Goal: Navigation & Orientation: Find specific page/section

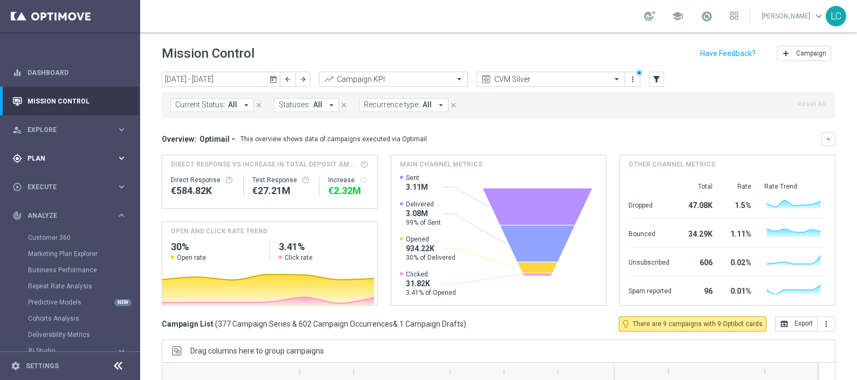
click at [44, 148] on div "gps_fixed Plan keyboard_arrow_right" at bounding box center [69, 158] width 139 height 29
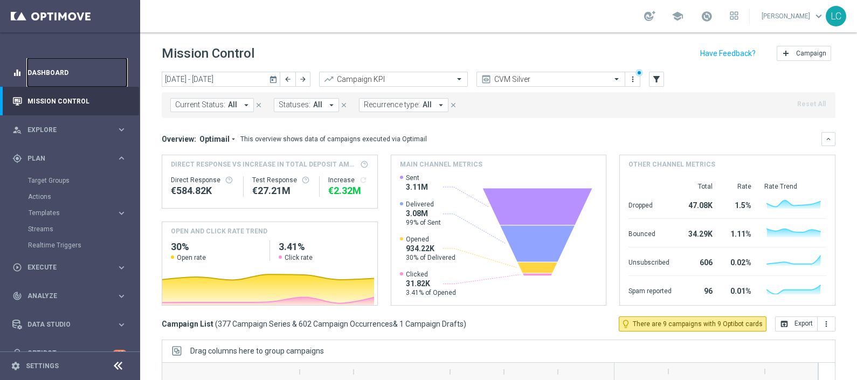
click at [46, 70] on link "Dashboard" at bounding box center [76, 72] width 99 height 29
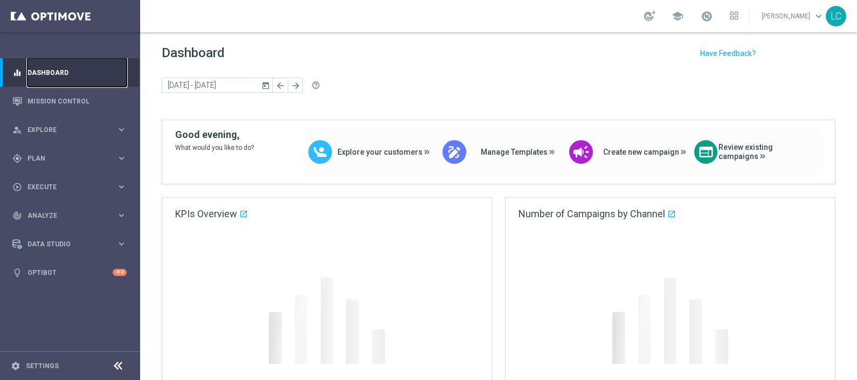
click at [46, 70] on link "Dashboard" at bounding box center [76, 72] width 99 height 29
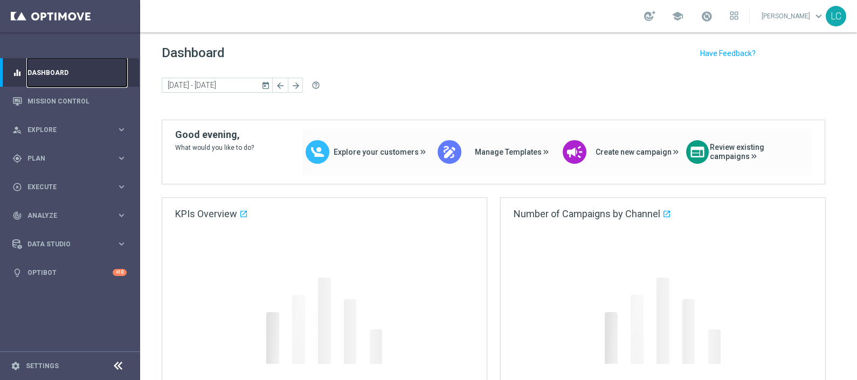
click at [46, 70] on link "Dashboard" at bounding box center [76, 72] width 99 height 29
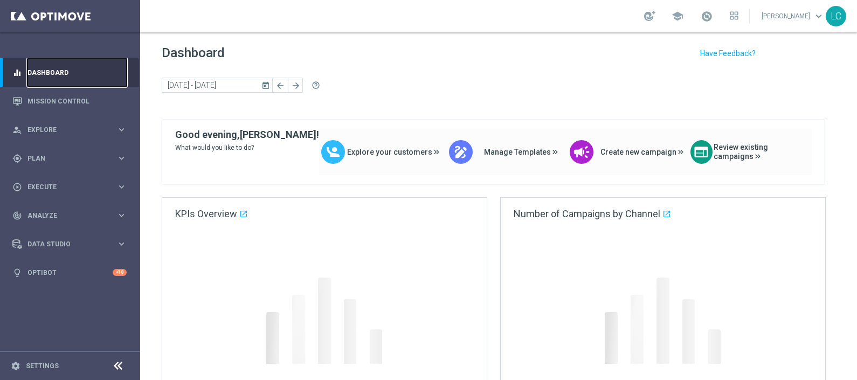
click at [46, 70] on link "Dashboard" at bounding box center [76, 72] width 99 height 29
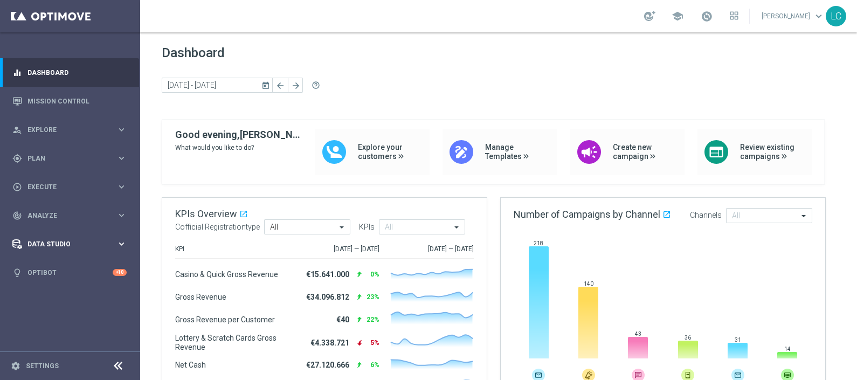
click at [111, 241] on span "Data Studio" at bounding box center [71, 244] width 89 height 6
click at [122, 127] on icon "keyboard_arrow_right" at bounding box center [121, 130] width 10 height 10
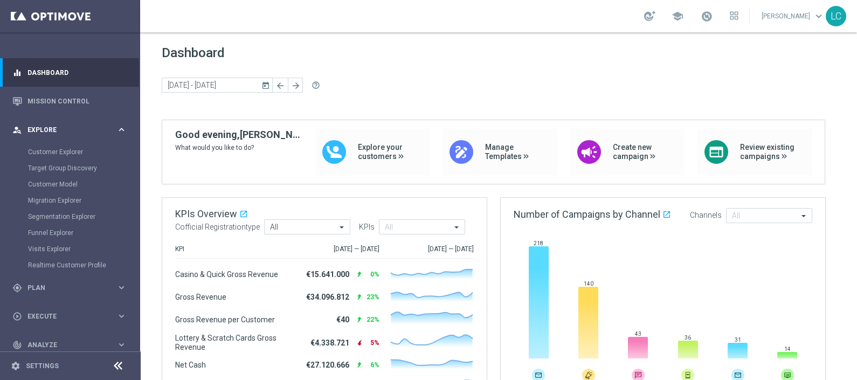
click at [122, 127] on icon "keyboard_arrow_right" at bounding box center [121, 130] width 10 height 10
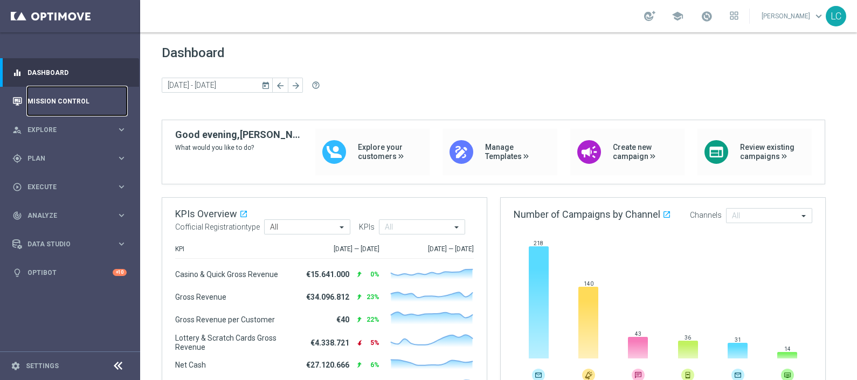
click at [96, 101] on link "Mission Control" at bounding box center [76, 101] width 99 height 29
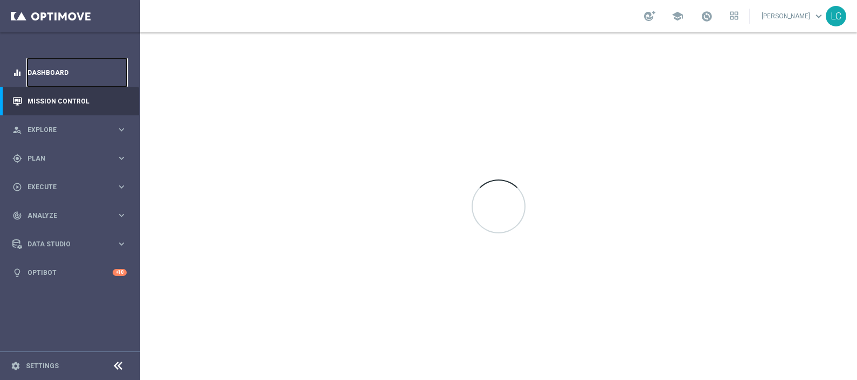
click at [78, 65] on link "Dashboard" at bounding box center [76, 72] width 99 height 29
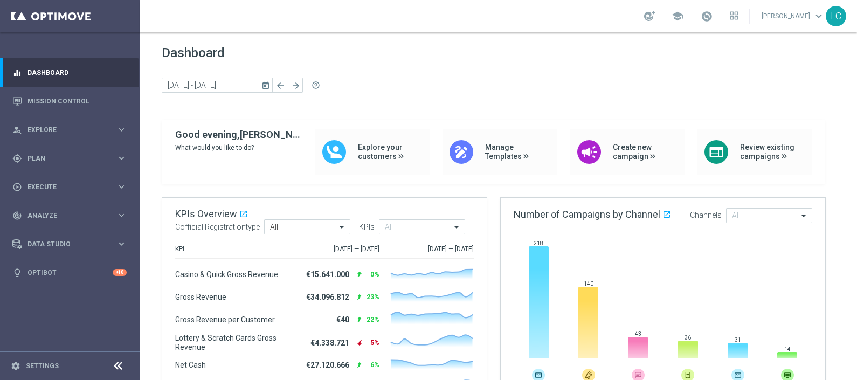
click at [411, 59] on span "Dashboard" at bounding box center [499, 52] width 674 height 15
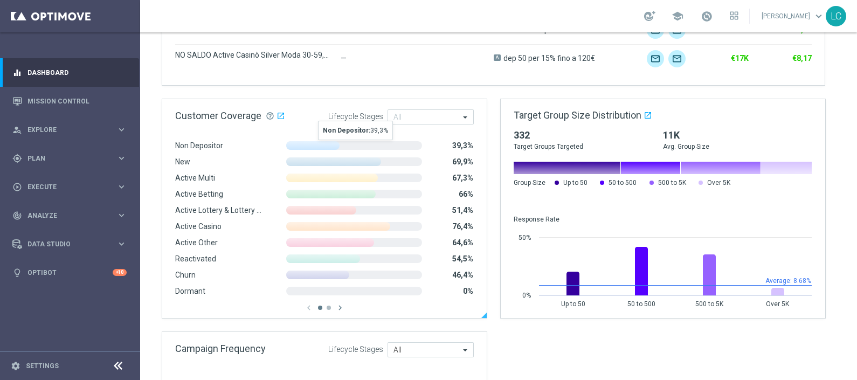
scroll to position [720, 0]
click at [30, 102] on link "Mission Control" at bounding box center [76, 101] width 99 height 29
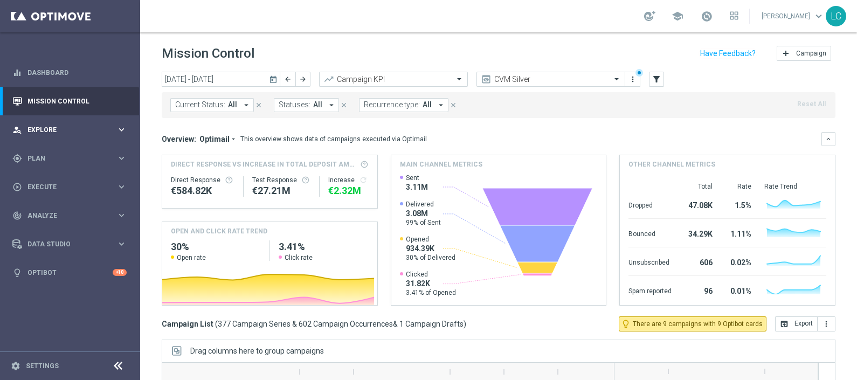
click at [32, 129] on span "Explore" at bounding box center [71, 130] width 89 height 6
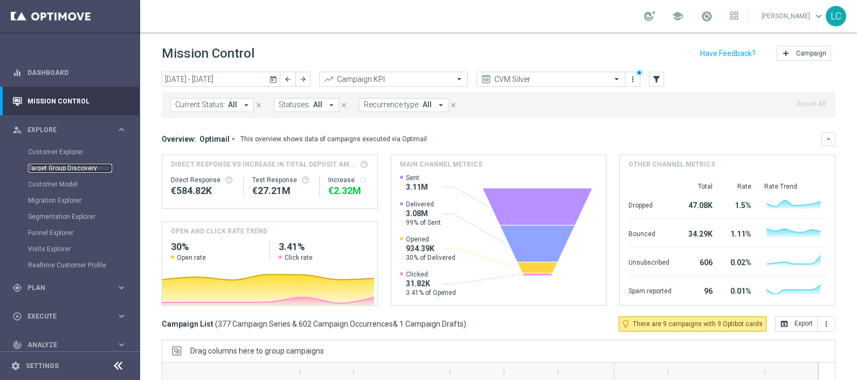
click at [57, 167] on link "Target Group Discovery" at bounding box center [70, 168] width 84 height 9
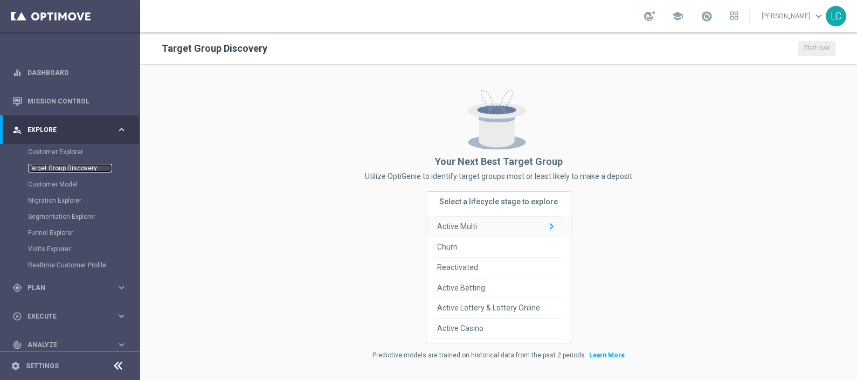
scroll to position [35, 0]
click at [457, 292] on span "Active Betting" at bounding box center [461, 290] width 48 height 20
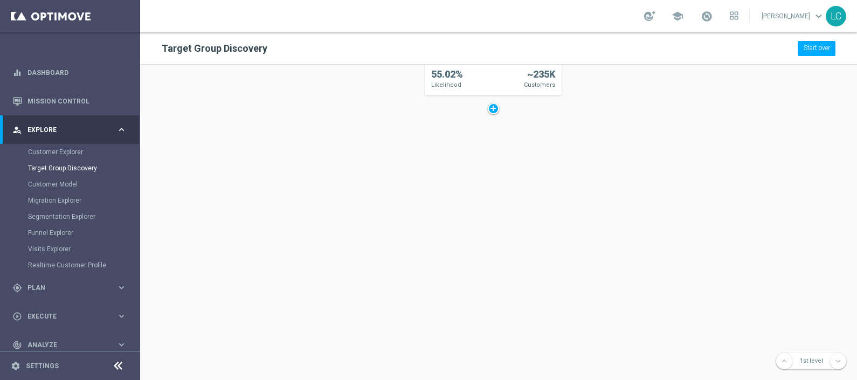
scroll to position [0, 0]
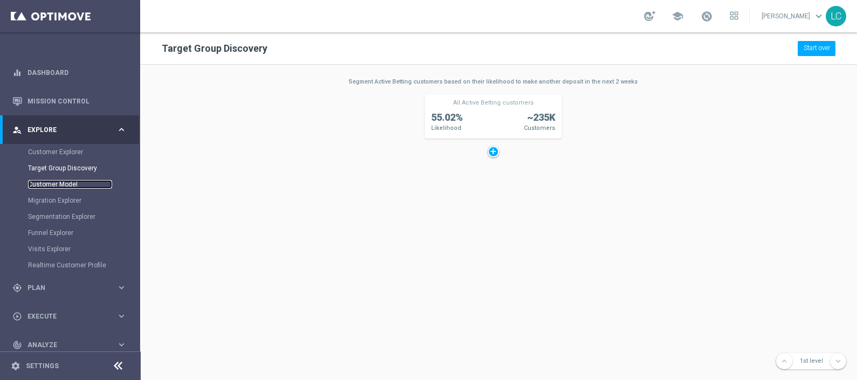
click at [76, 184] on link "Customer Model" at bounding box center [70, 184] width 84 height 9
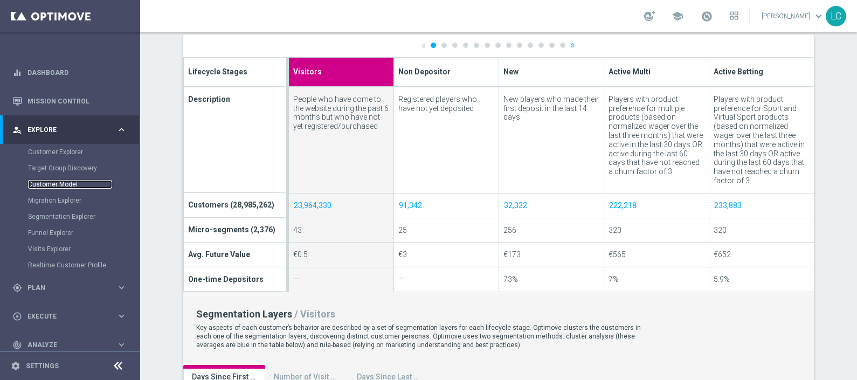
scroll to position [396, 0]
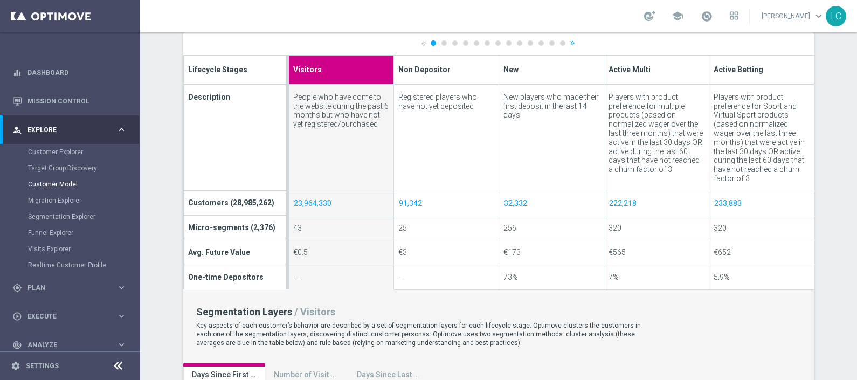
click at [735, 117] on div "Players with product preference for Sport and Virtual Sport products (based on …" at bounding box center [762, 138] width 96 height 91
click at [733, 72] on span "Active Betting" at bounding box center [739, 68] width 50 height 11
type input "Active Betting"
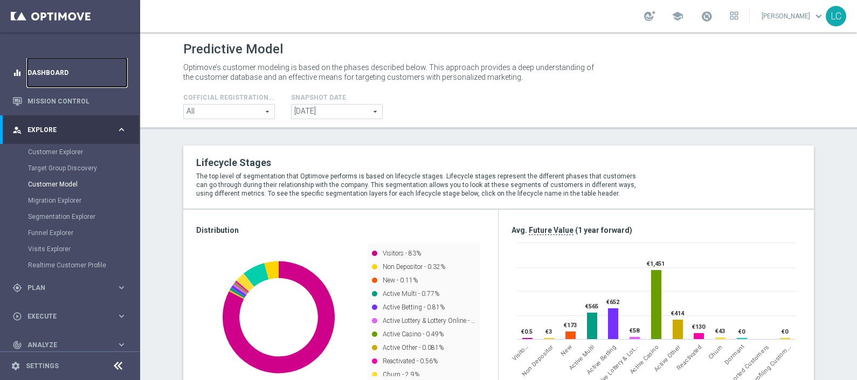
click at [78, 66] on link "Dashboard" at bounding box center [76, 72] width 99 height 29
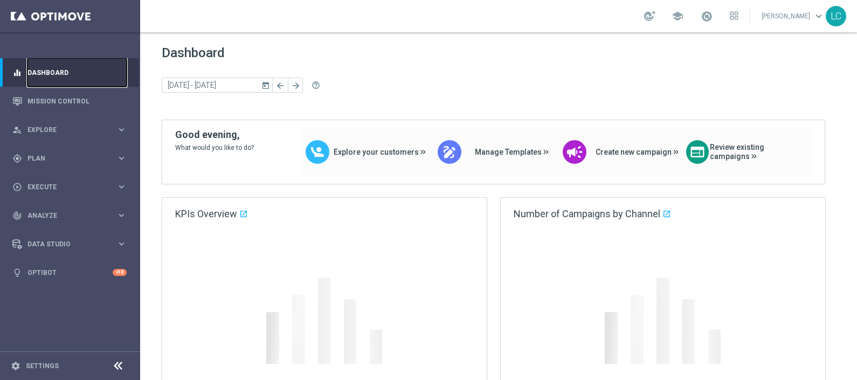
click at [78, 66] on link "Dashboard" at bounding box center [76, 72] width 99 height 29
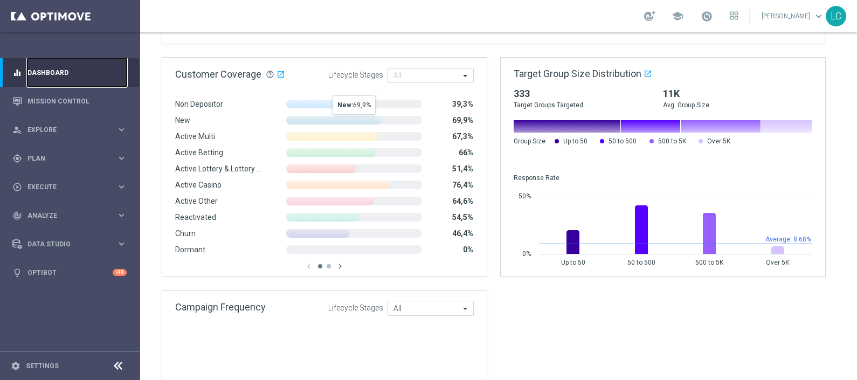
scroll to position [763, 0]
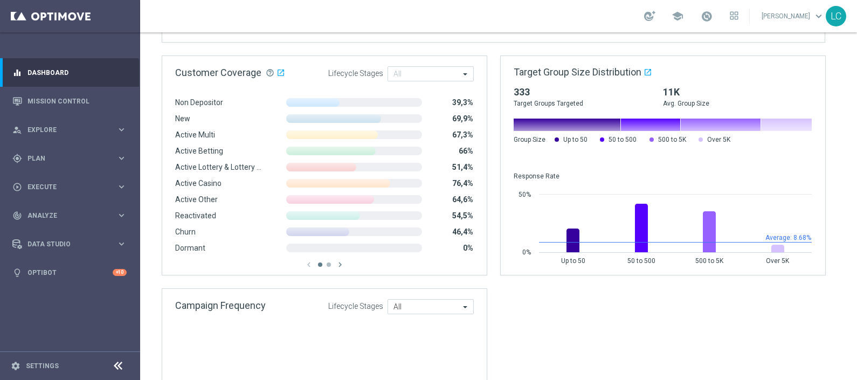
click at [25, 81] on div "equalizer Dashboard" at bounding box center [69, 72] width 114 height 29
click at [56, 101] on link "Mission Control" at bounding box center [76, 101] width 99 height 29
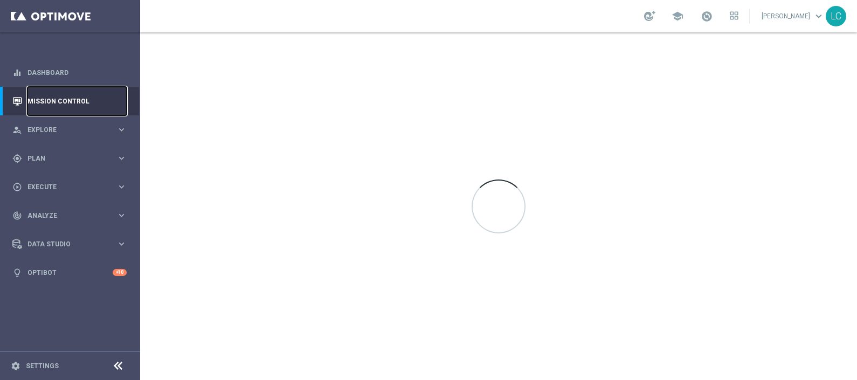
scroll to position [0, 0]
drag, startPoint x: 73, startPoint y: 67, endPoint x: 71, endPoint y: 87, distance: 20.1
click at [73, 67] on link "Dashboard" at bounding box center [76, 72] width 99 height 29
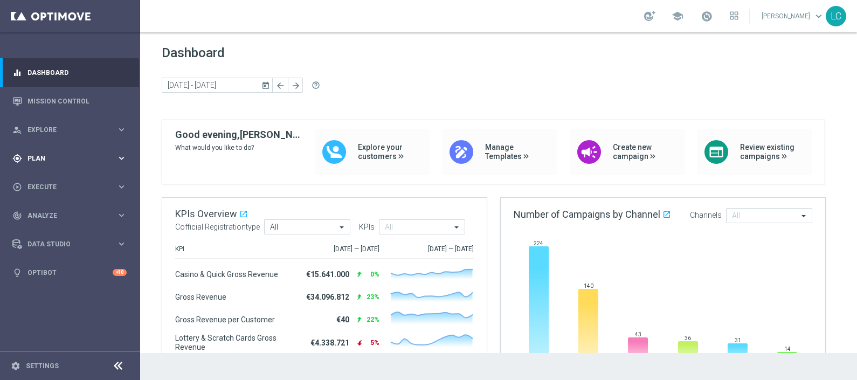
click at [66, 158] on span "Plan" at bounding box center [71, 158] width 89 height 6
